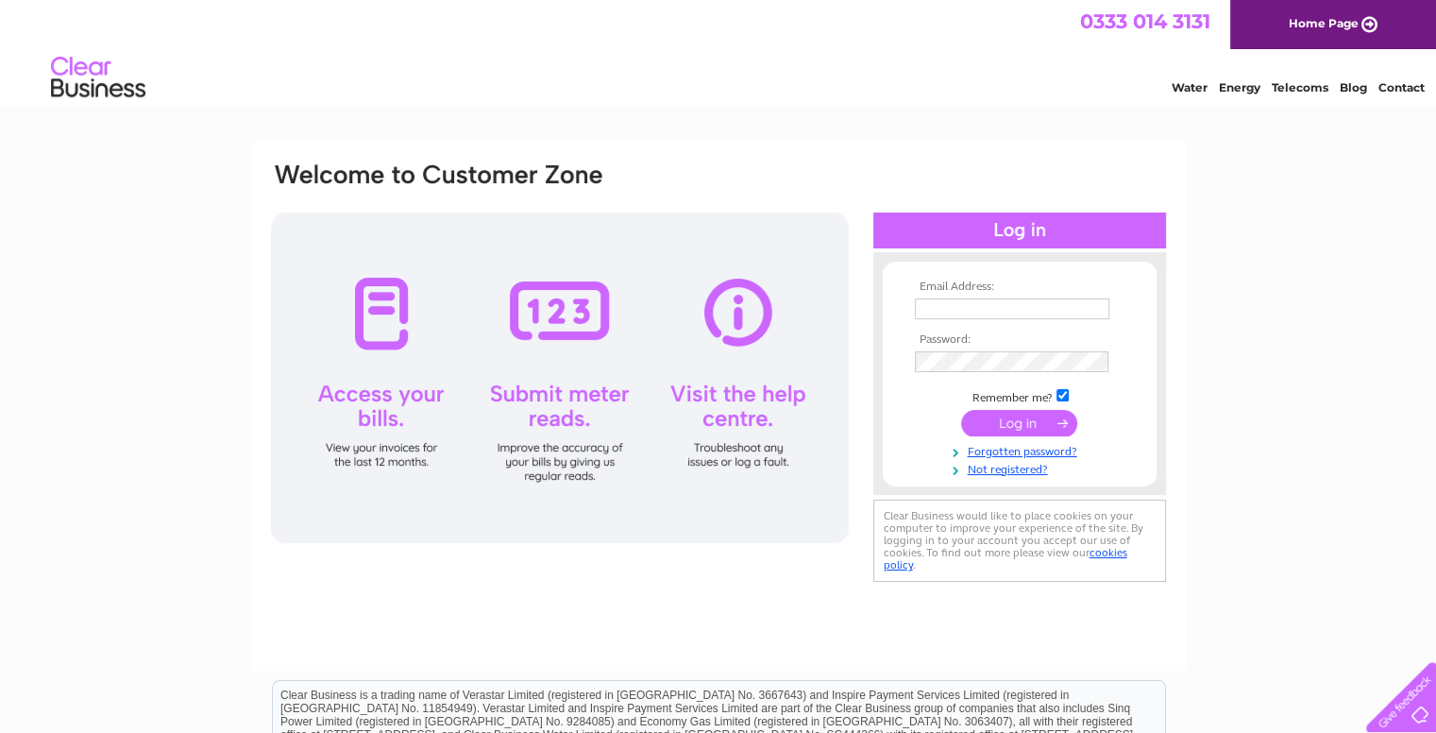
click at [947, 307] on input "text" at bounding box center [1012, 308] width 194 height 21
type input "office@klsb.co.uk"
click at [1013, 419] on input "submit" at bounding box center [1019, 424] width 116 height 26
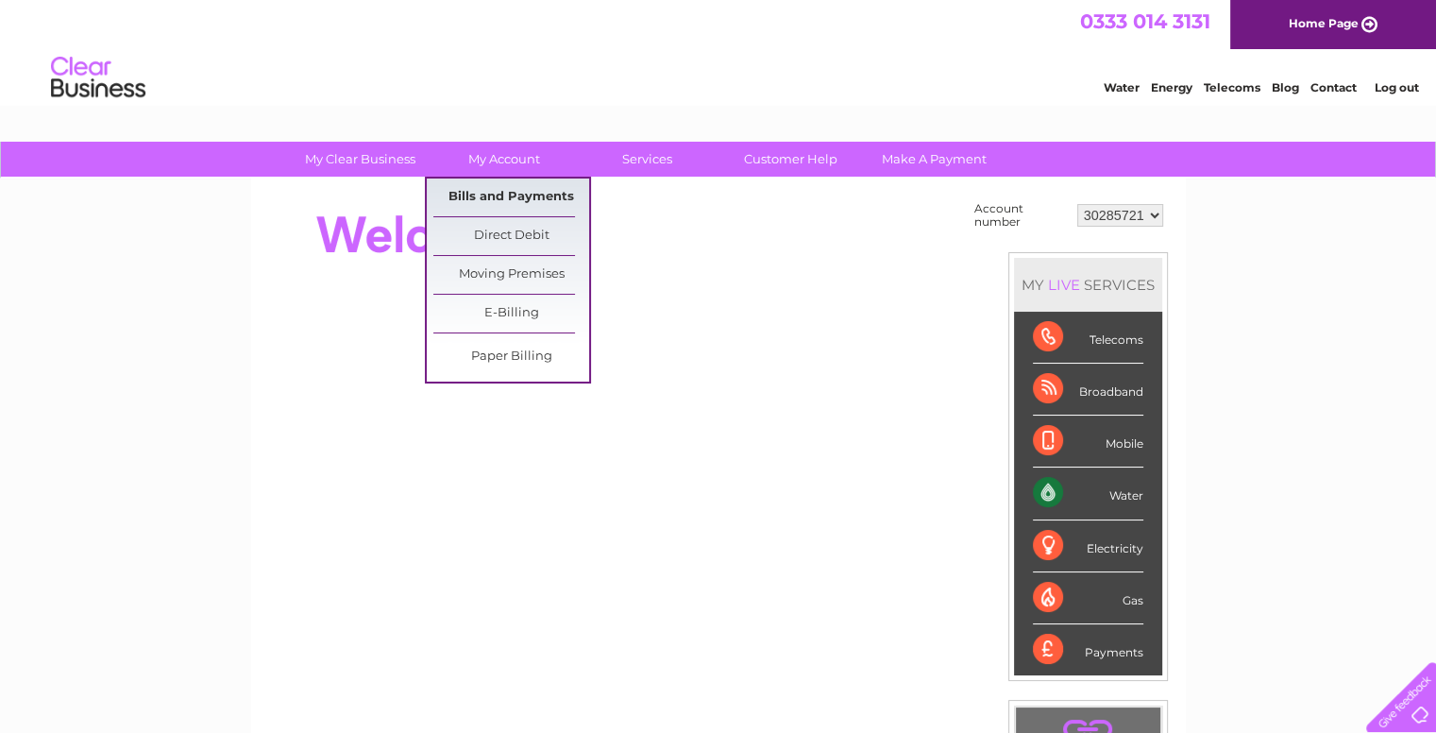
click at [527, 195] on link "Bills and Payments" at bounding box center [511, 197] width 156 height 38
